Goal: Task Accomplishment & Management: Use online tool/utility

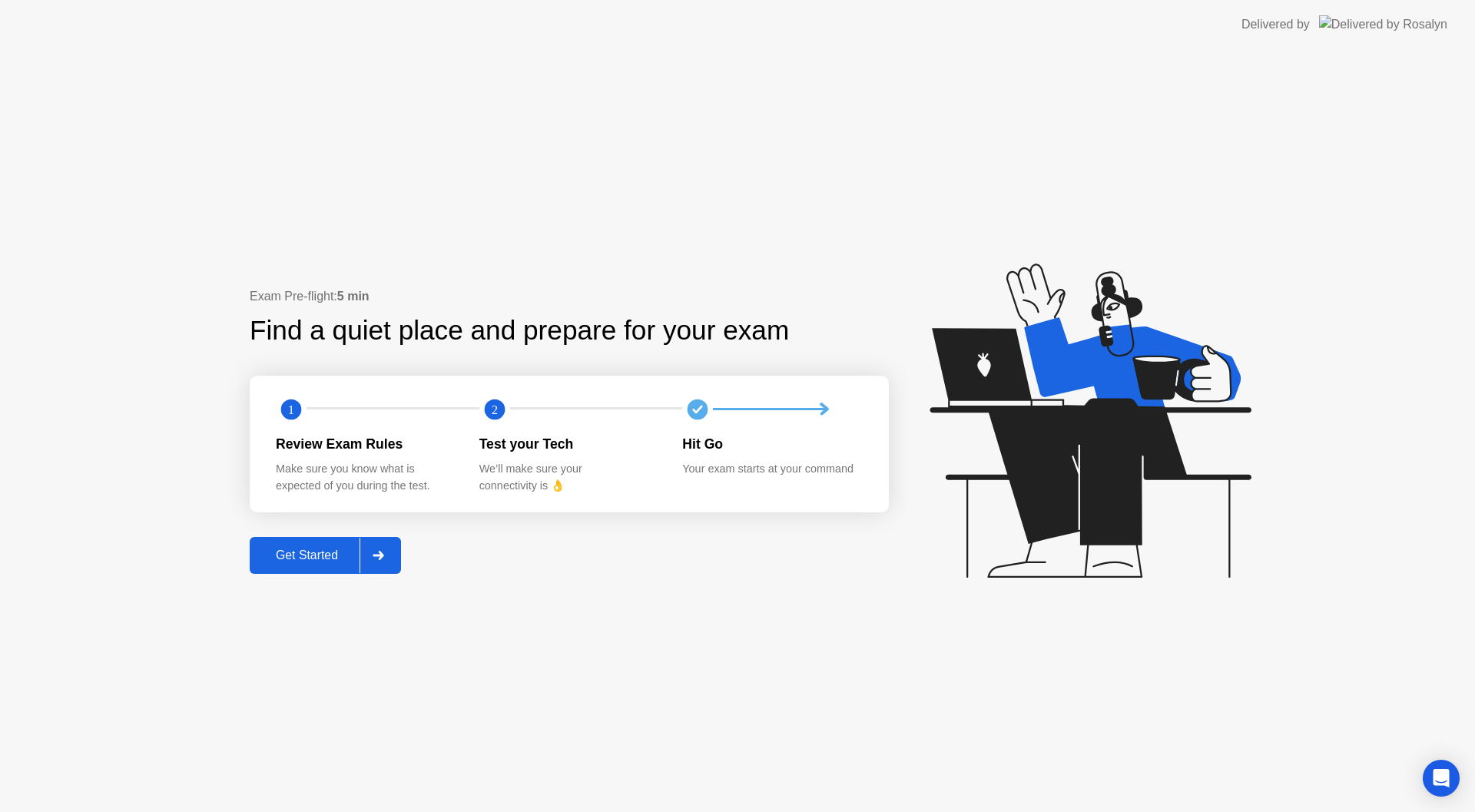
click at [325, 553] on div "Get Started" at bounding box center [307, 556] width 105 height 14
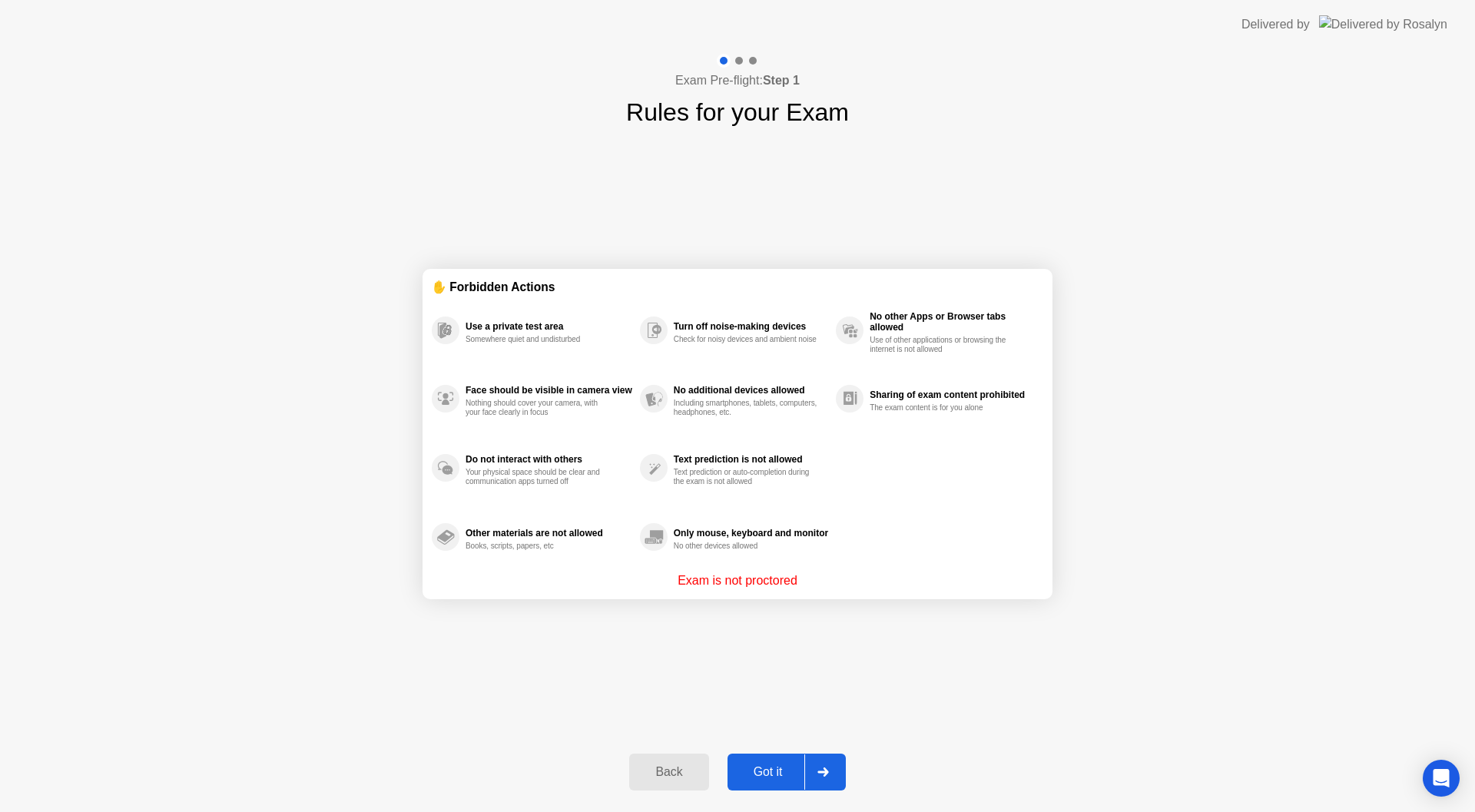
click at [754, 760] on button "Got it" at bounding box center [787, 772] width 118 height 37
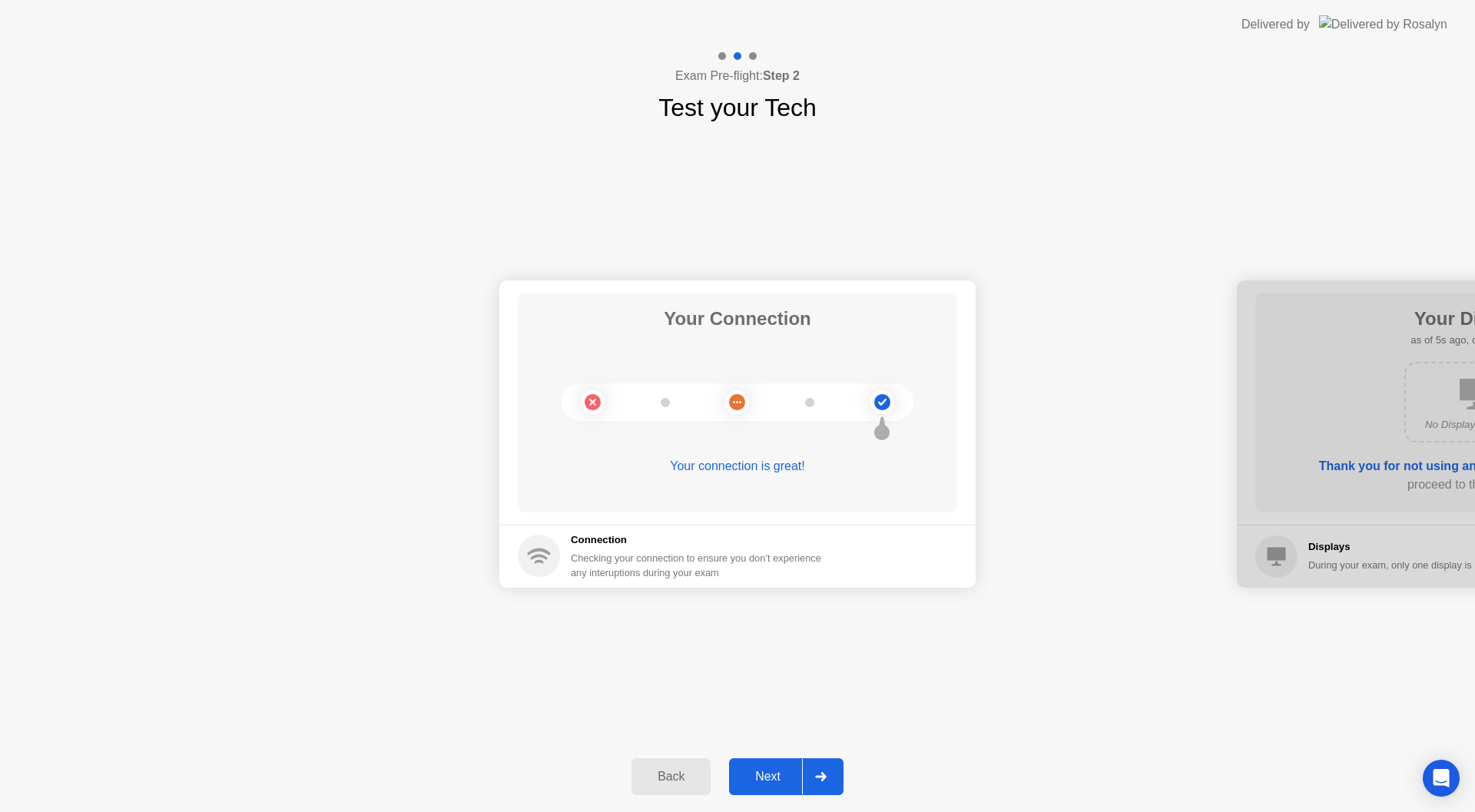
click at [761, 769] on div "Next" at bounding box center [768, 777] width 69 height 14
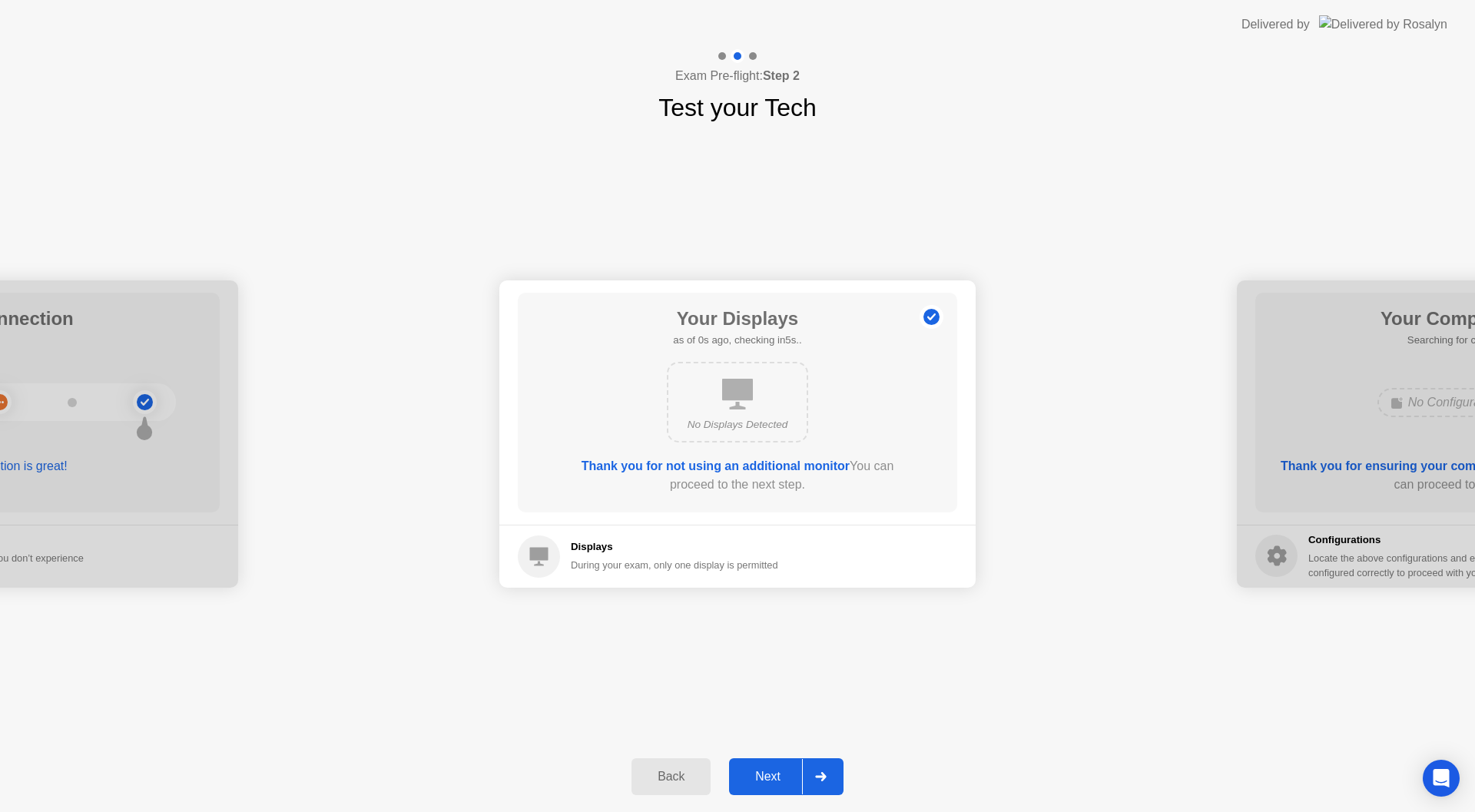
click at [761, 769] on div "Next" at bounding box center [768, 777] width 69 height 14
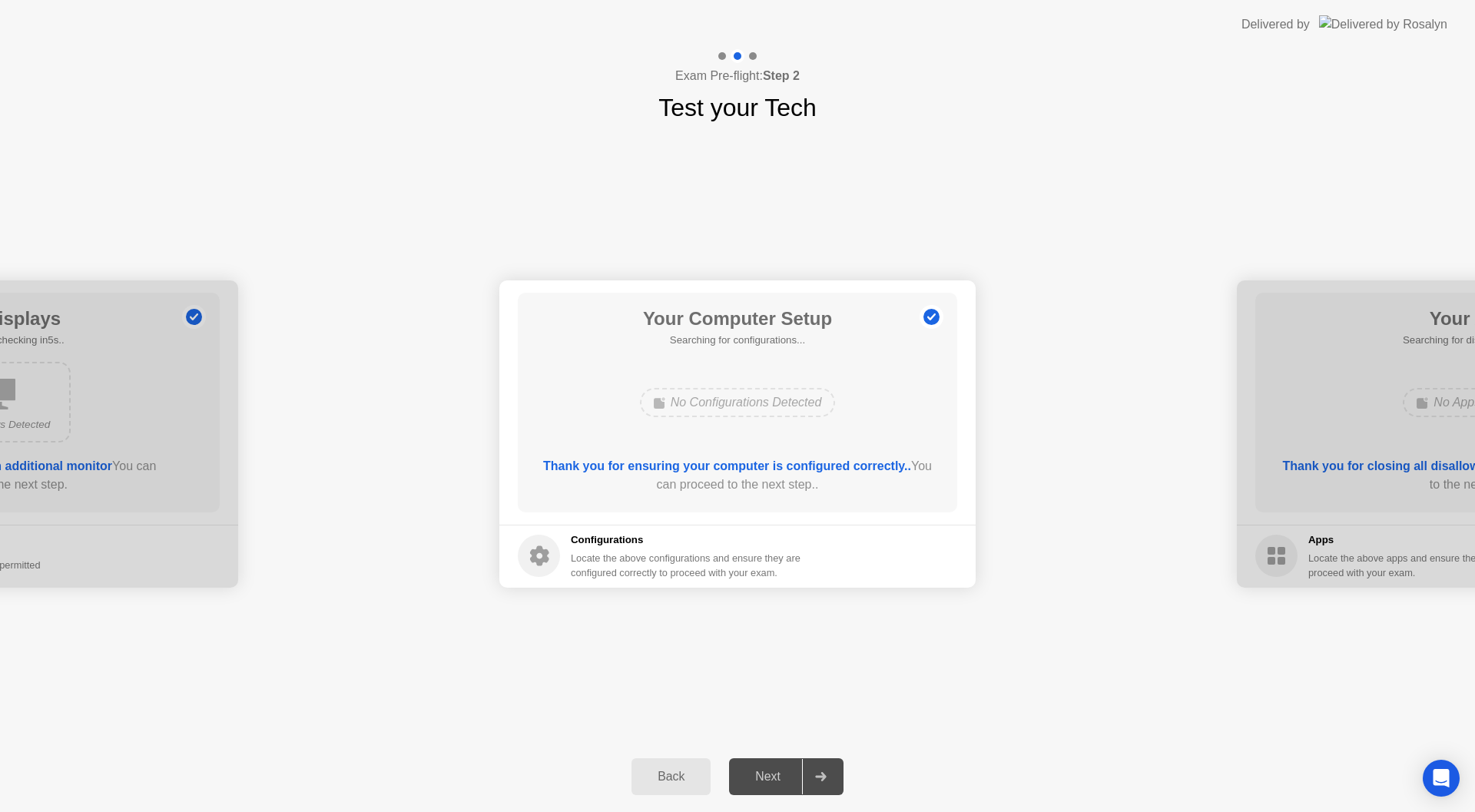
click at [867, 460] on b "Thank you for ensuring your computer is configured correctly.." at bounding box center [727, 466] width 368 height 13
click at [647, 780] on div "Back" at bounding box center [671, 777] width 70 height 14
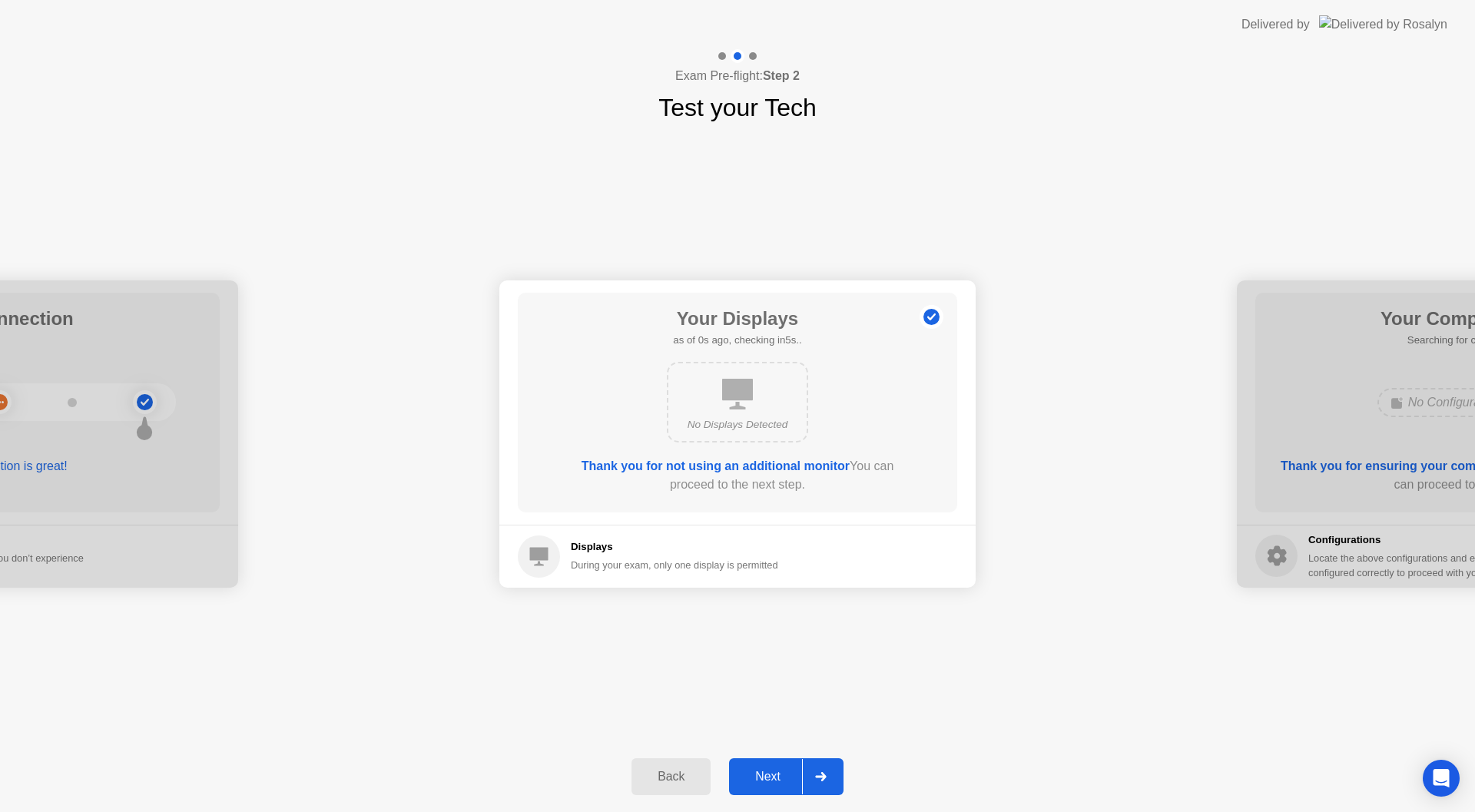
click at [763, 773] on div "Next" at bounding box center [768, 777] width 69 height 14
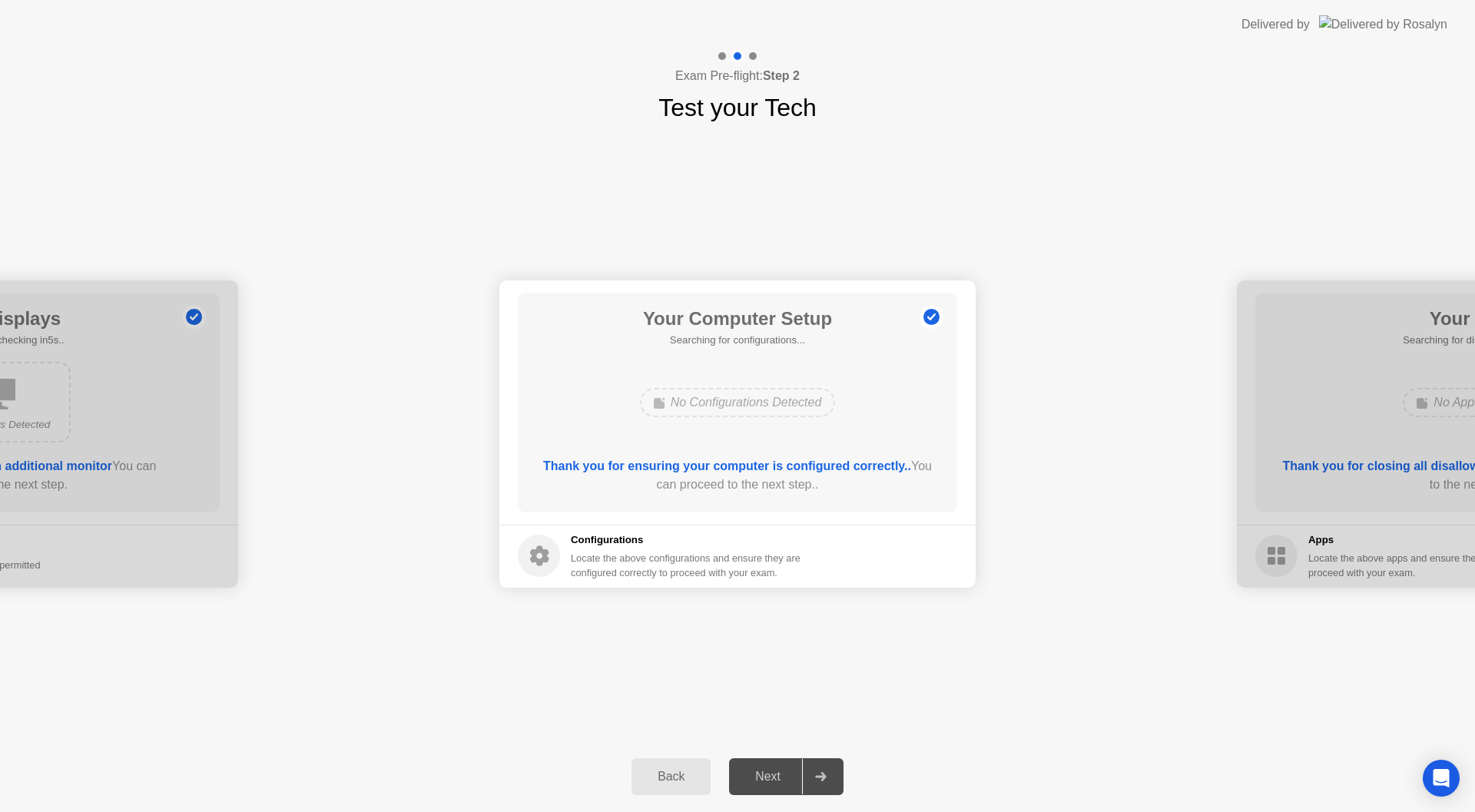
click at [871, 371] on div "Your Computer Setup Searching for configurations... No Configurations Detected …" at bounding box center [737, 402] width 439 height 220
click at [775, 389] on div "No Configurations Detected" at bounding box center [738, 402] width 196 height 29
click at [775, 404] on div "No Configurations Detected" at bounding box center [738, 402] width 196 height 29
click at [765, 483] on div "Thank you for ensuring your computer is configured correctly.. You can proceed …" at bounding box center [738, 475] width 396 height 37
click at [545, 555] on icon at bounding box center [539, 556] width 19 height 20
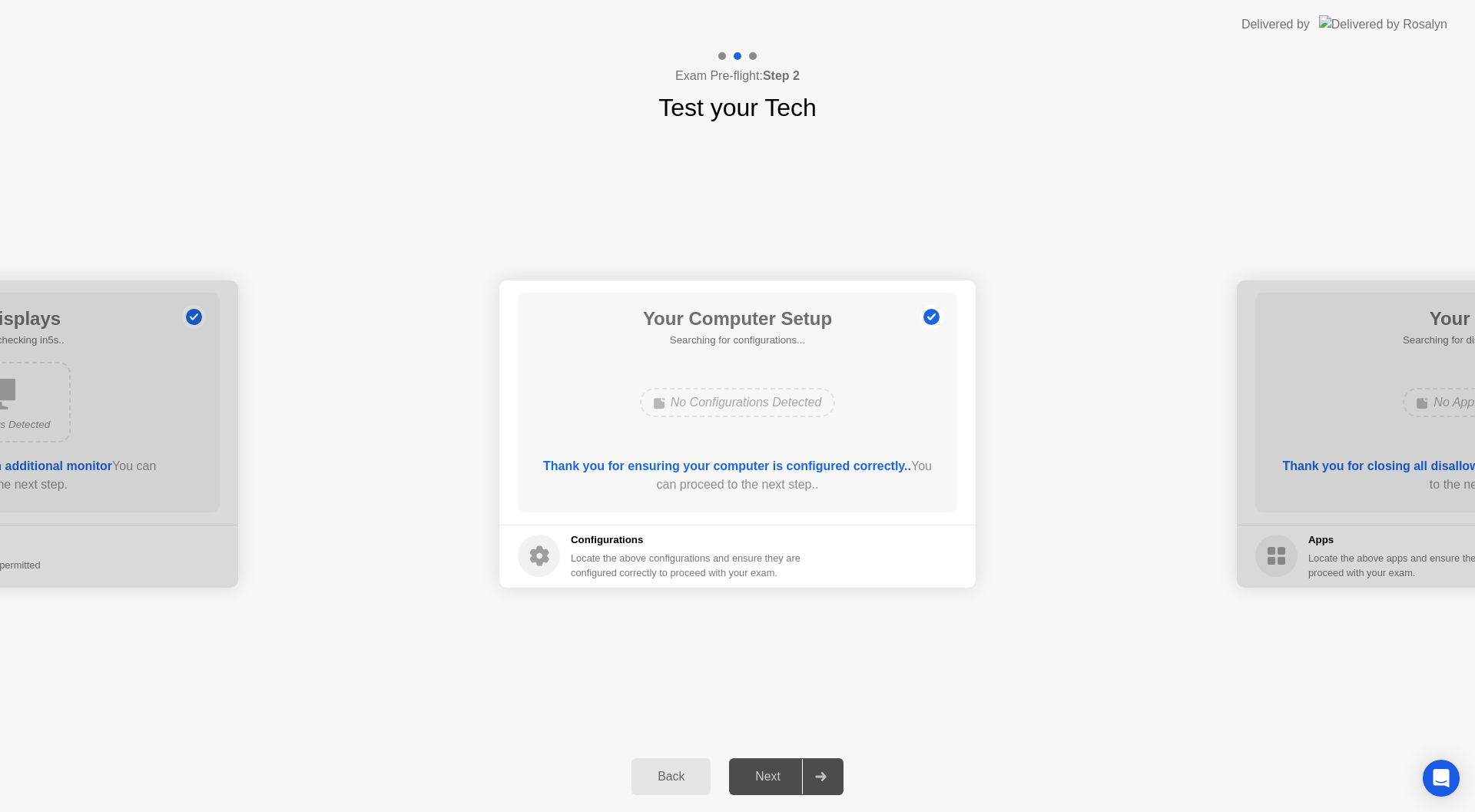
click at [743, 794] on div "Back Next" at bounding box center [737, 777] width 1475 height 71
click at [800, 774] on div "Next" at bounding box center [768, 777] width 69 height 14
click at [821, 775] on icon at bounding box center [821, 777] width 12 height 9
click at [821, 775] on icon at bounding box center [821, 777] width 12 height 9
click at [758, 779] on div "Next" at bounding box center [768, 777] width 69 height 14
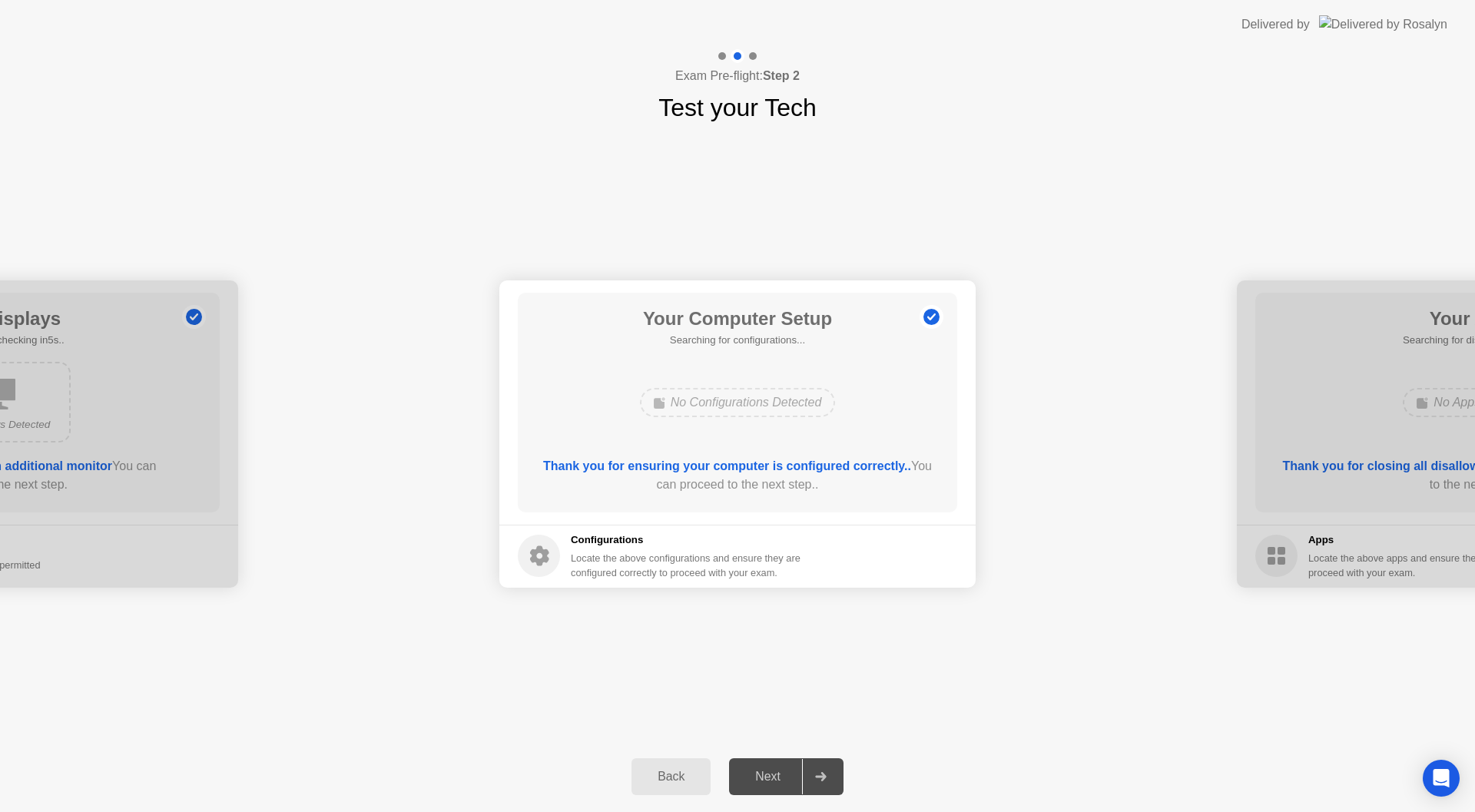
click at [1303, 260] on div "Your Connection Your connection is great! Connection Checking your connection t…" at bounding box center [737, 434] width 1475 height 616
click at [1347, 398] on div at bounding box center [1475, 434] width 476 height 307
drag, startPoint x: 1347, startPoint y: 399, endPoint x: 1101, endPoint y: 465, distance: 254.7
click at [1456, 770] on div "Open Intercom Messenger" at bounding box center [1442, 779] width 41 height 41
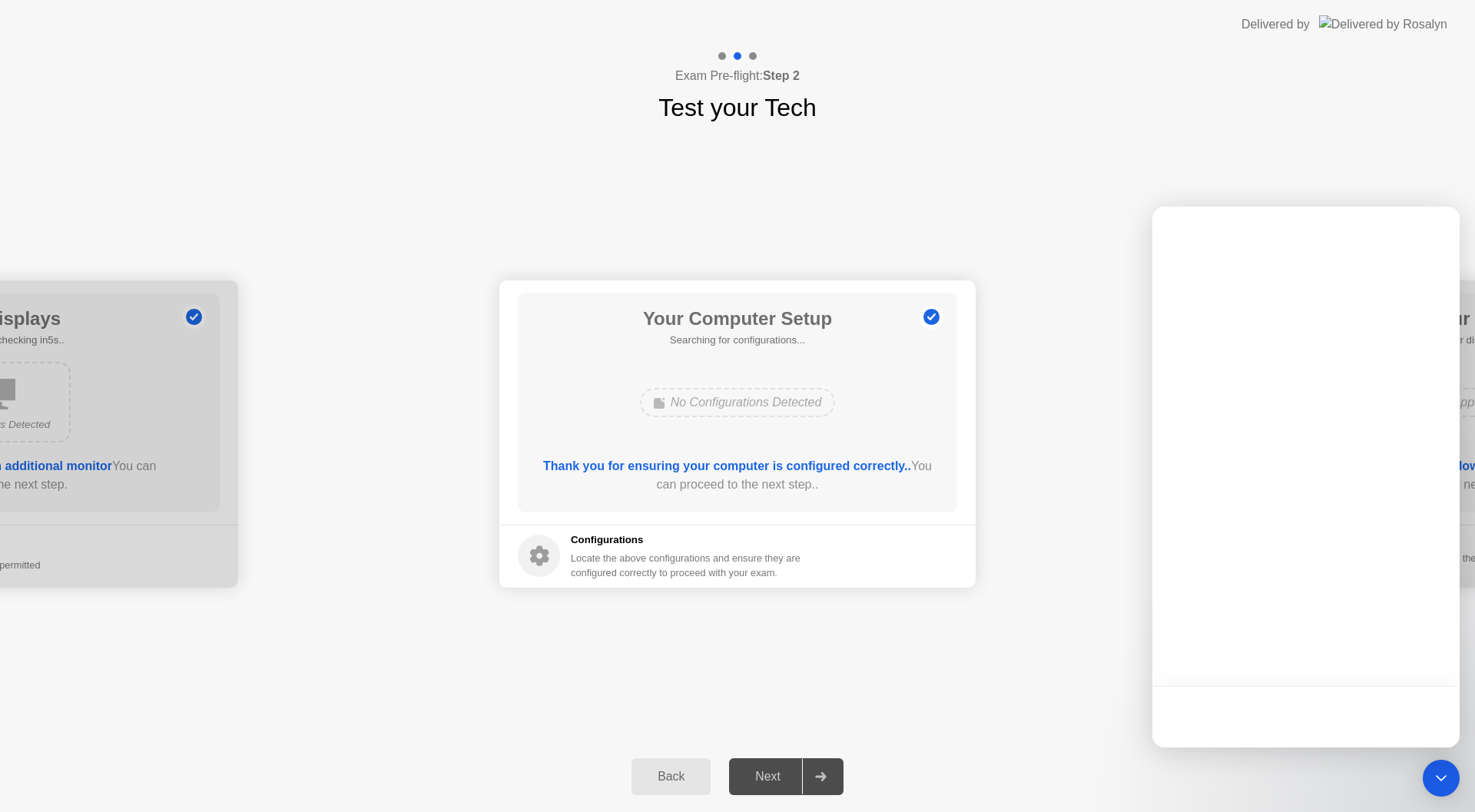
click at [1068, 768] on div "Back Next" at bounding box center [737, 777] width 1475 height 71
click at [848, 369] on div "Your Computer Setup Searching for configurations... No Configurations Detected …" at bounding box center [737, 402] width 439 height 220
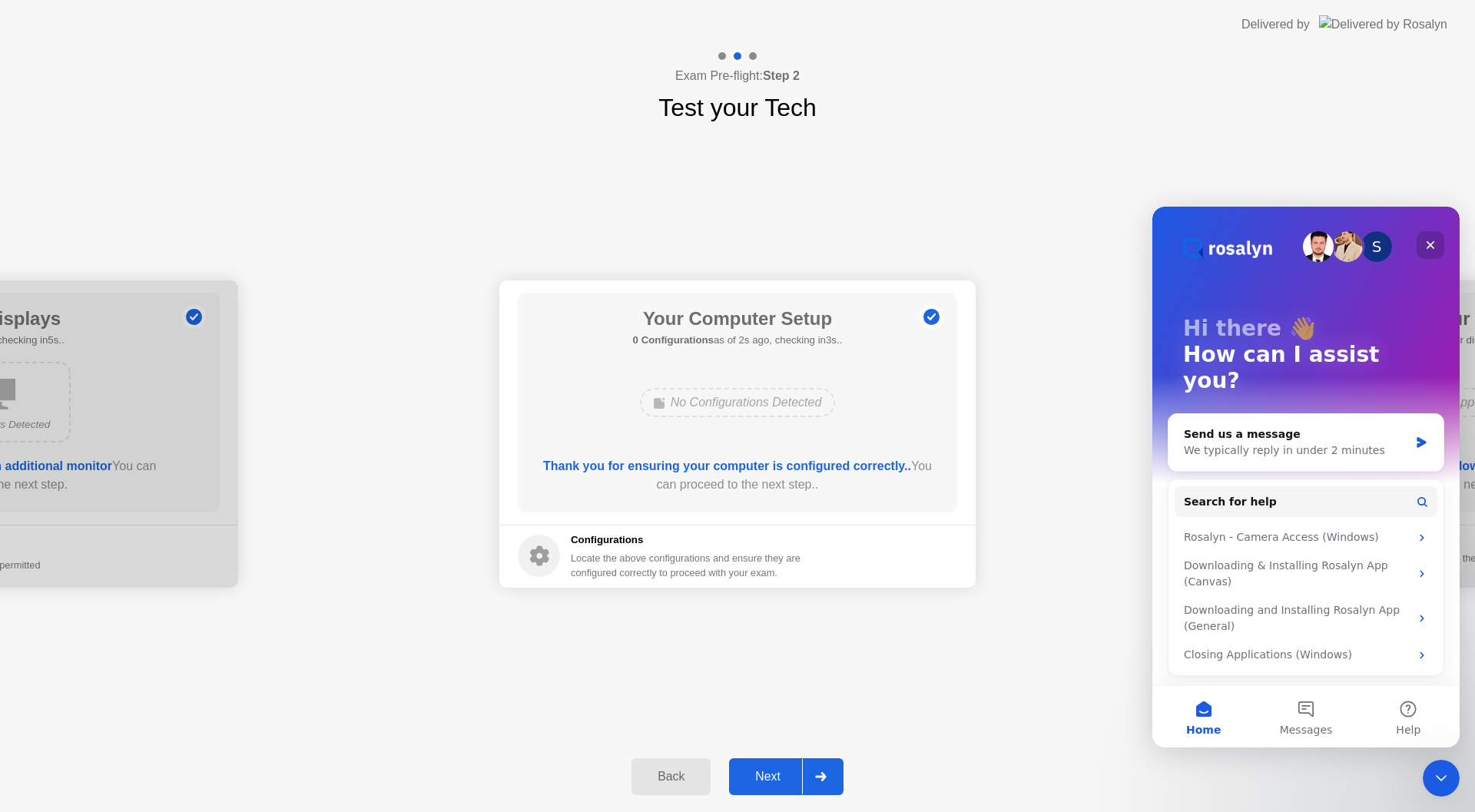
click at [1430, 245] on icon "Close" at bounding box center [1431, 245] width 9 height 9
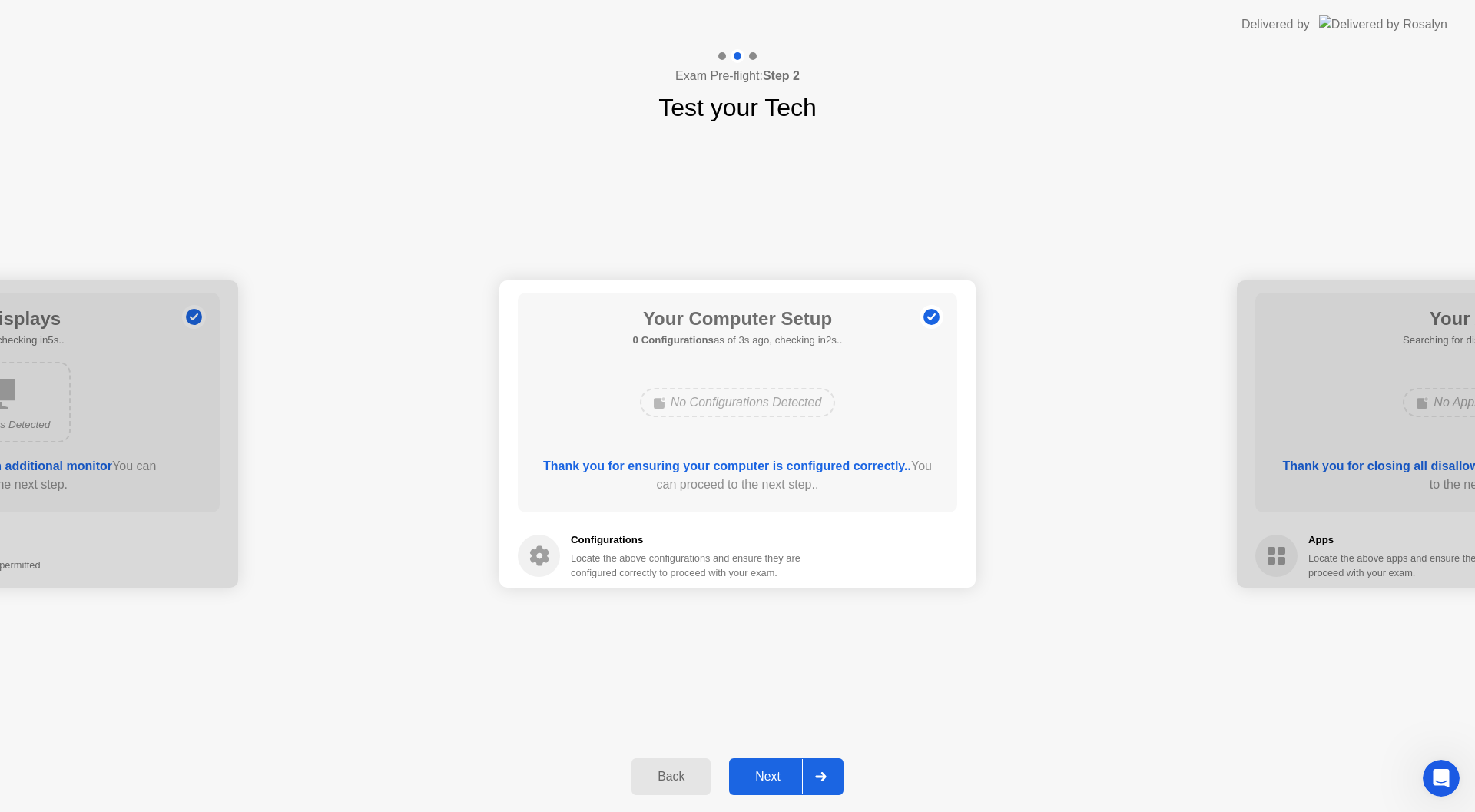
click at [766, 777] on div "Next" at bounding box center [768, 777] width 69 height 14
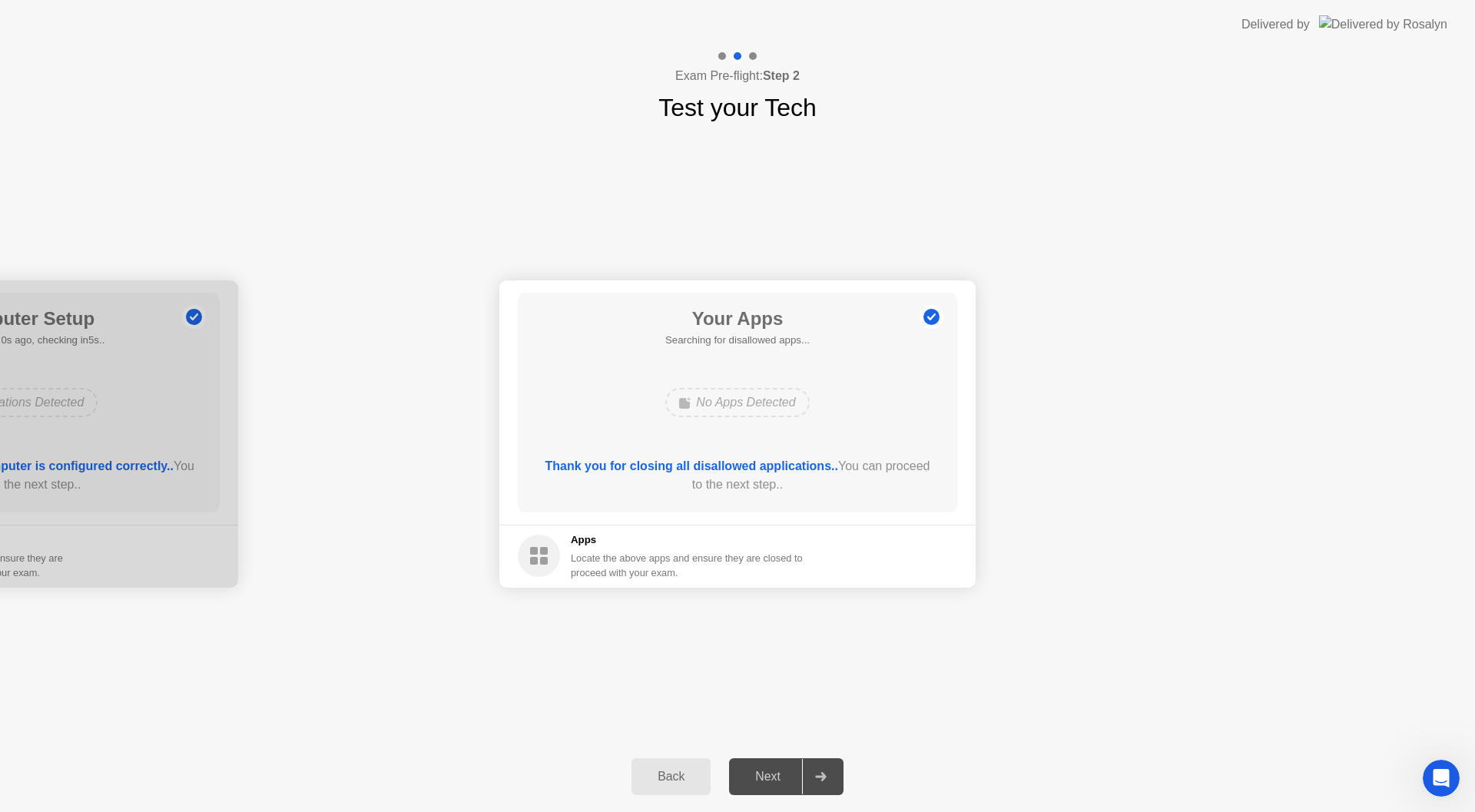
click at [806, 672] on div "Your Connection Your connection is great! Connection Checking your connection t…" at bounding box center [737, 434] width 1475 height 616
click at [770, 780] on div "Next" at bounding box center [768, 777] width 69 height 14
click at [917, 550] on div "Force Close..." at bounding box center [904, 557] width 94 height 13
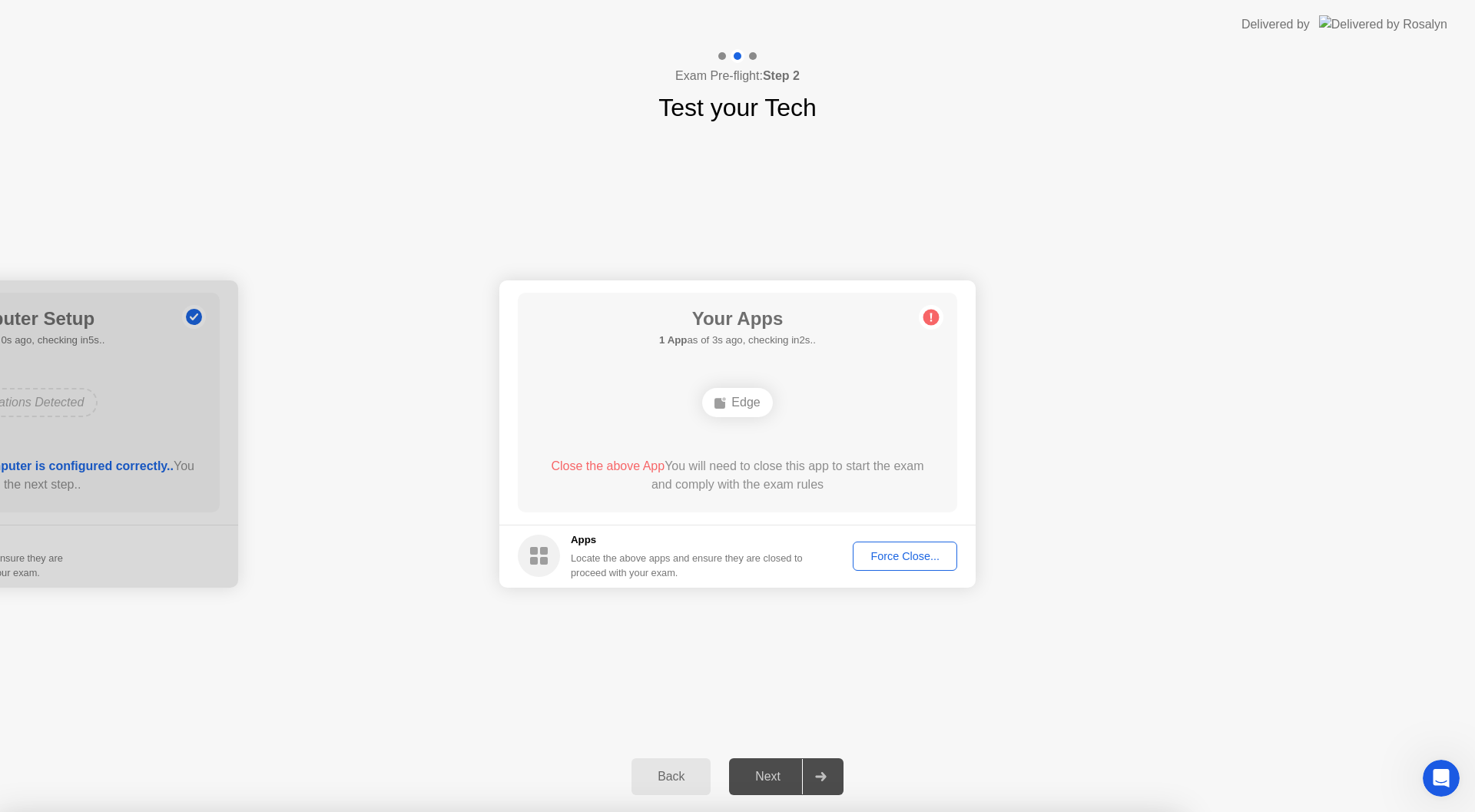
click at [877, 811] on div at bounding box center [737, 812] width 1475 height 0
click at [1115, 811] on div at bounding box center [737, 812] width 1475 height 0
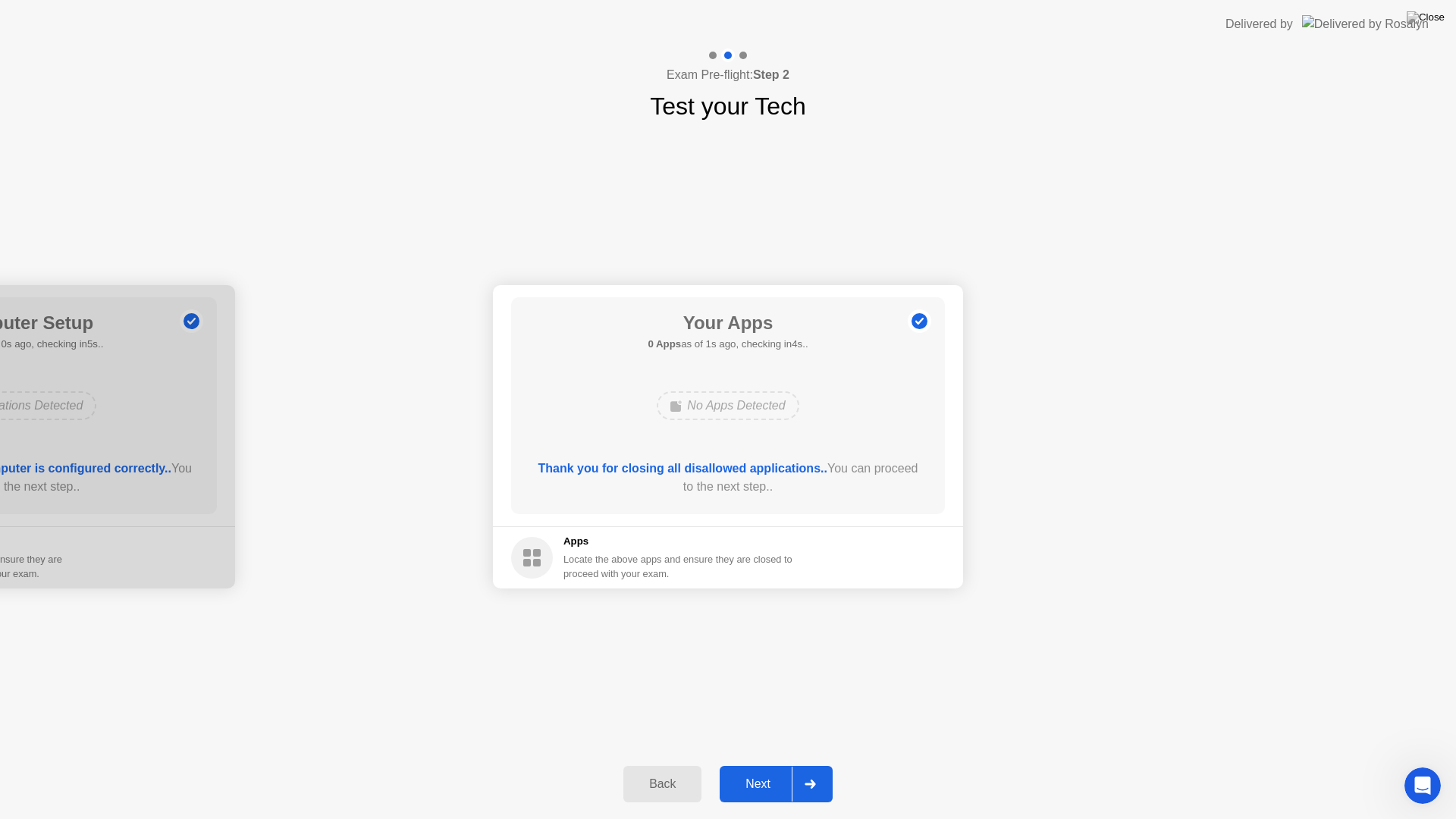
click at [776, 791] on div "Next" at bounding box center [758, 785] width 68 height 14
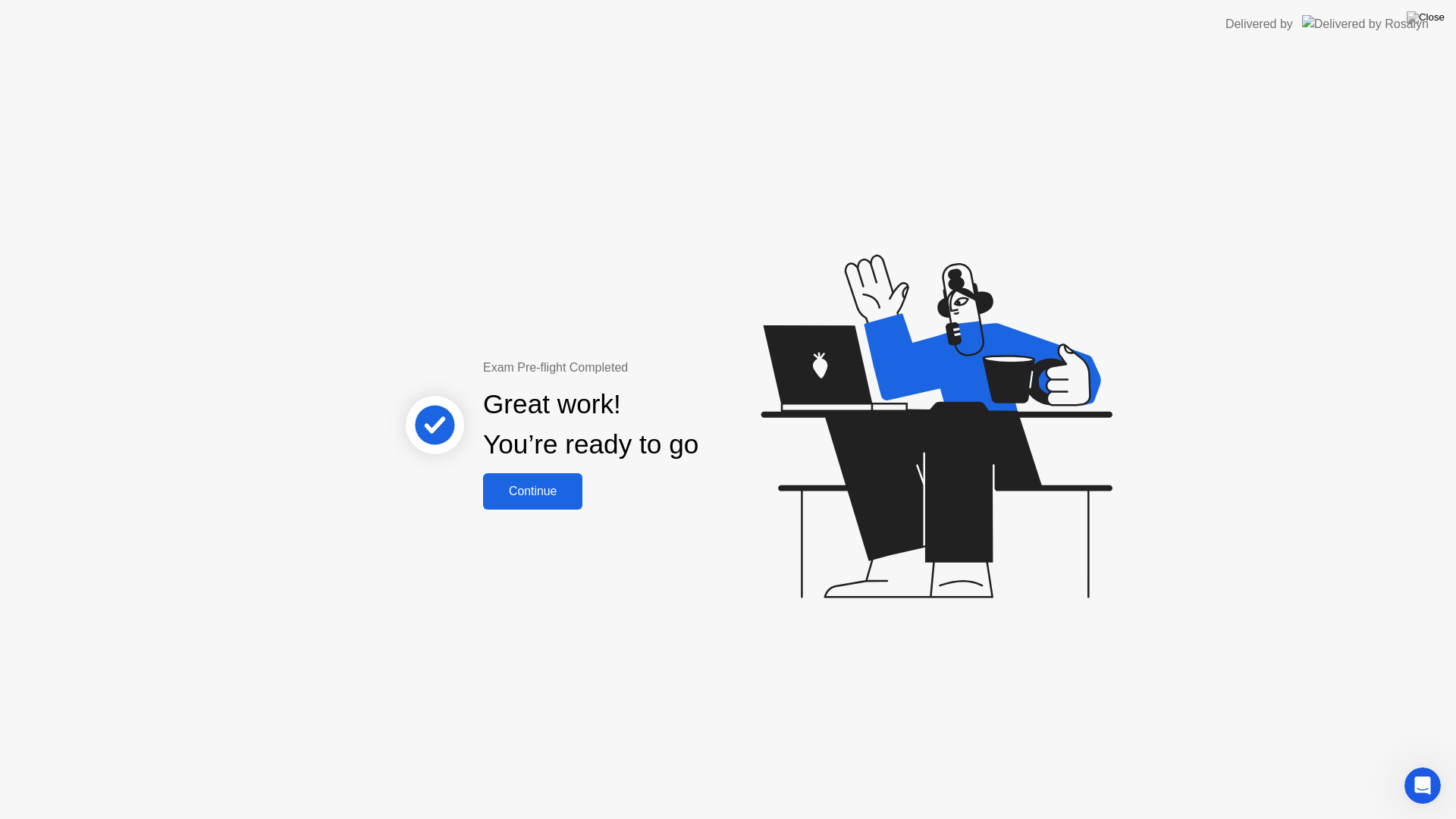
click at [551, 486] on div "Continue" at bounding box center [533, 492] width 90 height 14
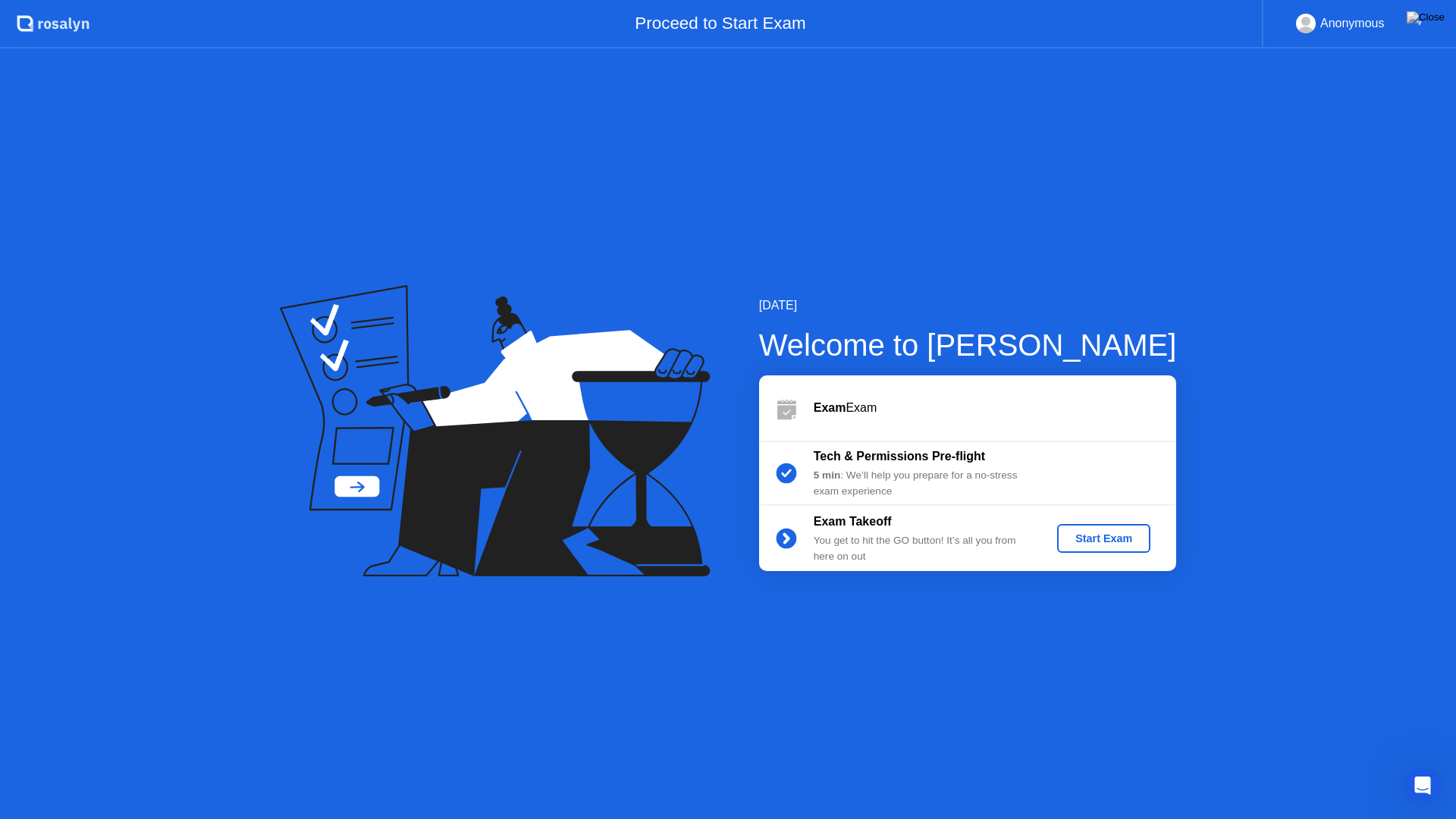
click at [1120, 541] on div "Start Exam" at bounding box center [1103, 539] width 81 height 12
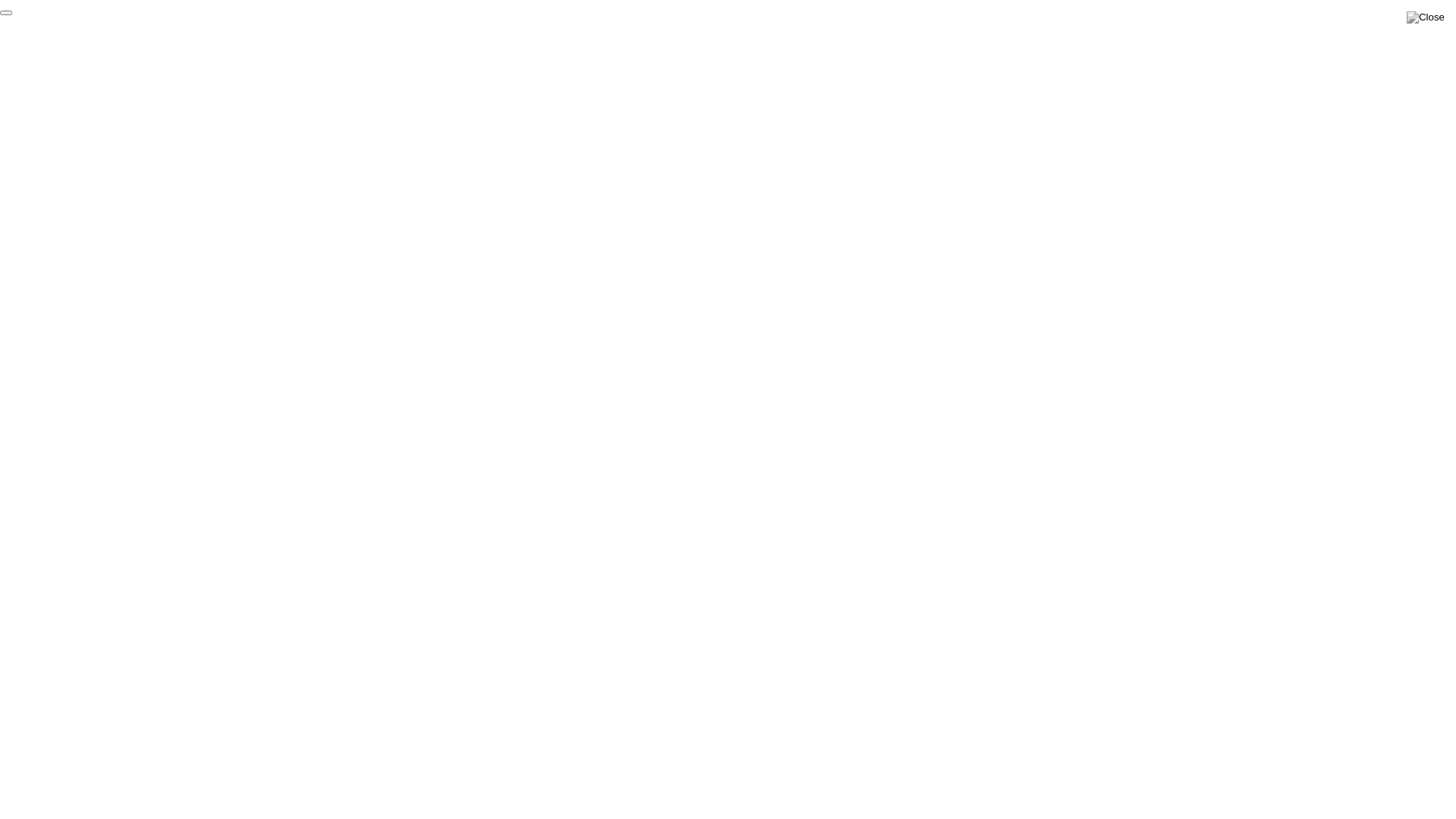
click div "End Proctoring Session"
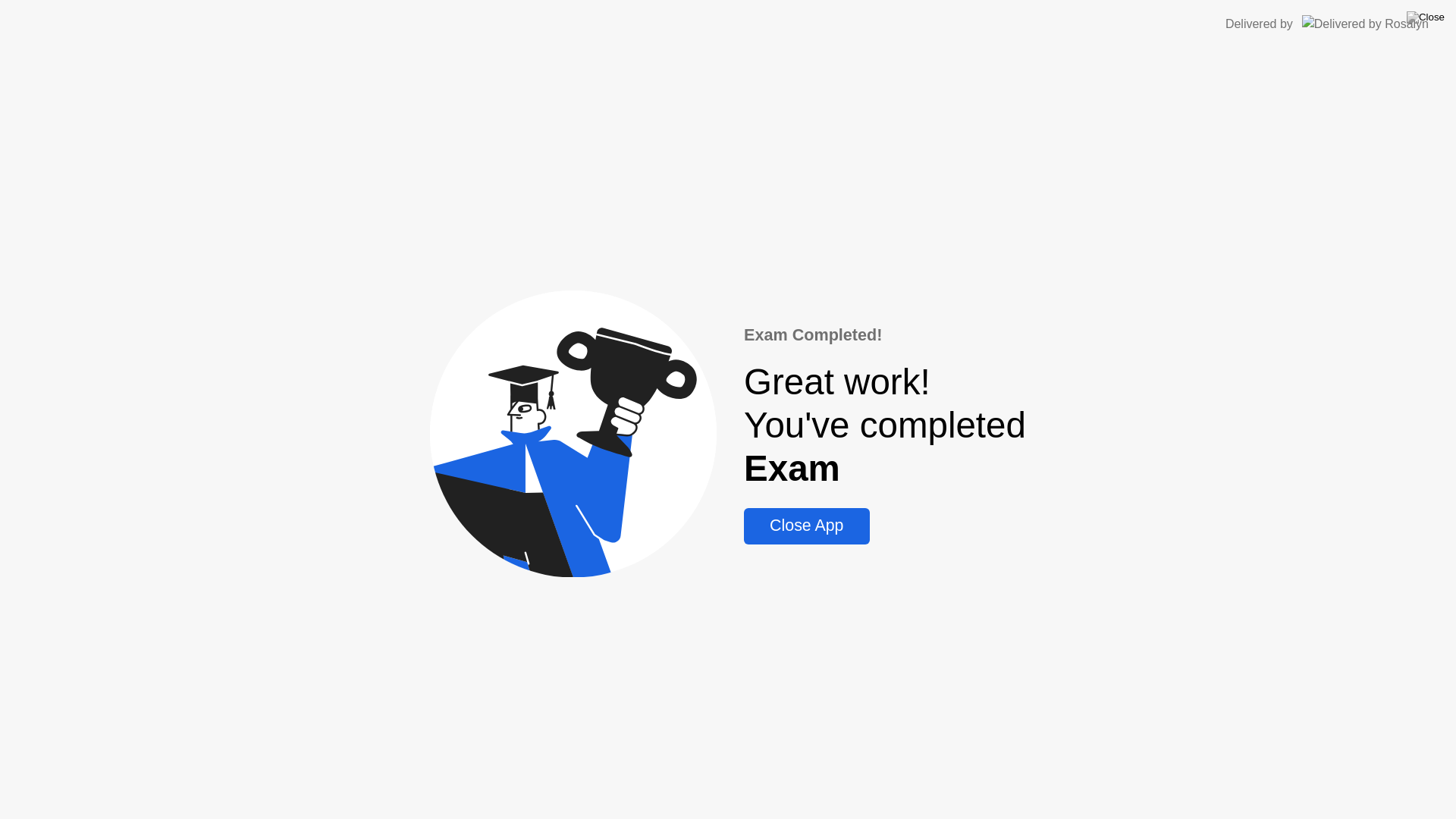
click at [799, 518] on div "Close App" at bounding box center [806, 526] width 116 height 19
